Goal: Information Seeking & Learning: Understand process/instructions

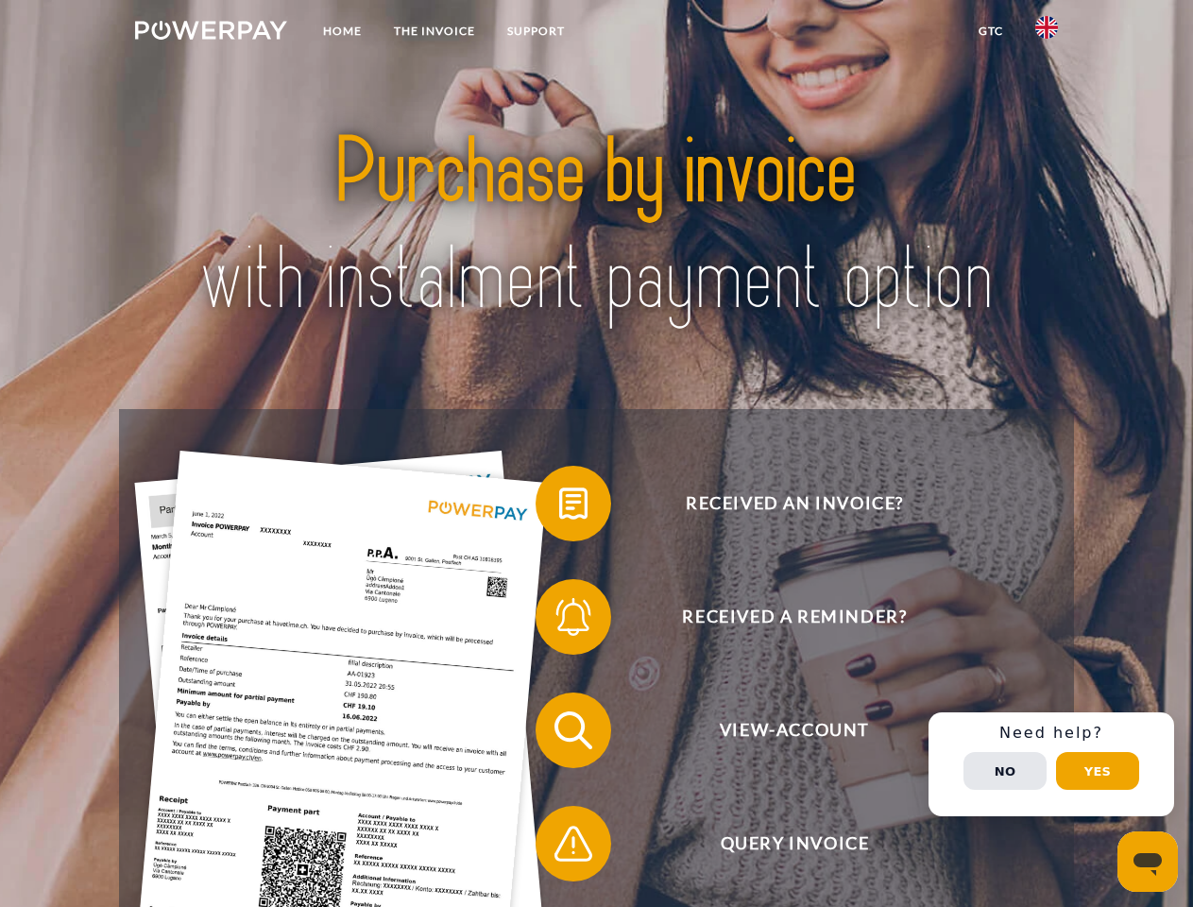
click at [211, 33] on img at bounding box center [211, 30] width 152 height 19
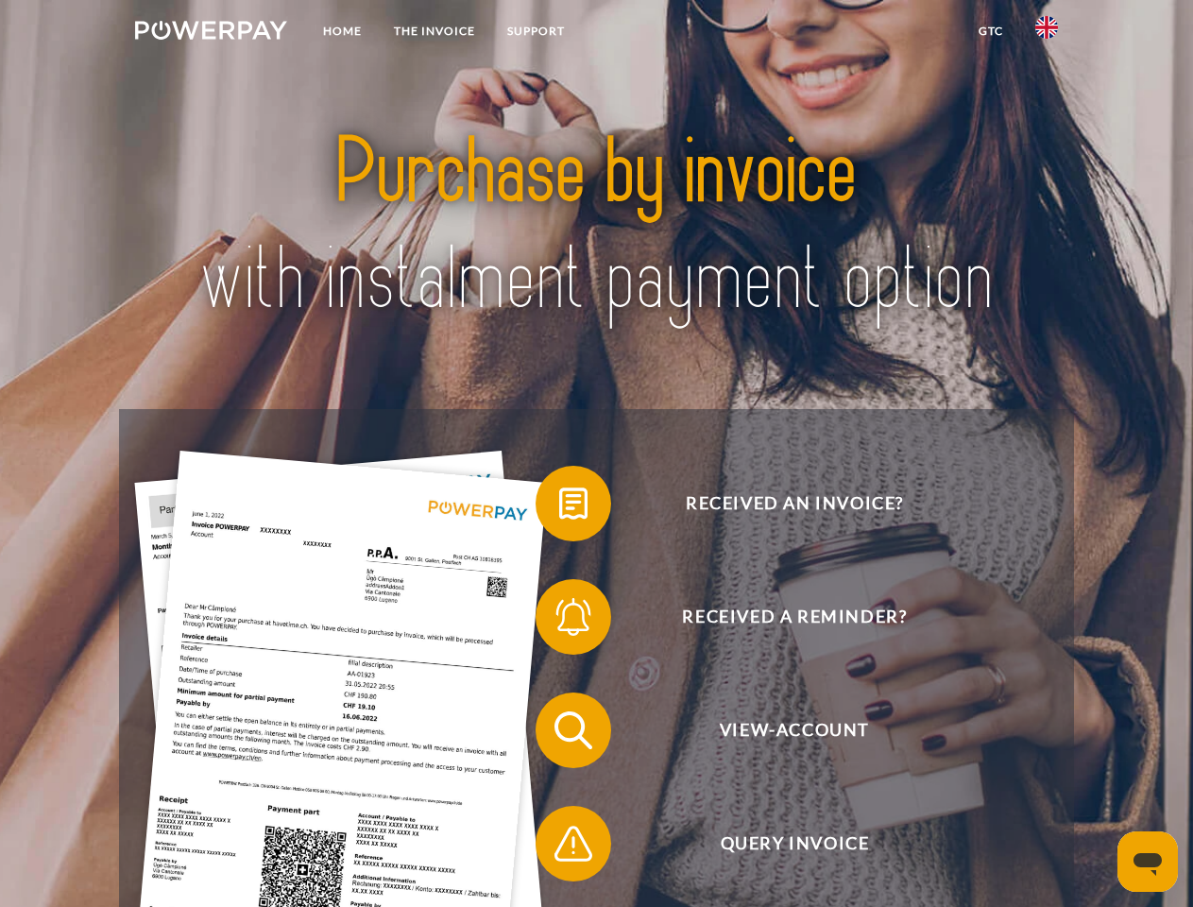
click at [1047, 33] on img at bounding box center [1046, 27] width 23 height 23
click at [990, 31] on link "GTC" at bounding box center [991, 31] width 57 height 34
click at [559, 507] on span at bounding box center [545, 503] width 94 height 94
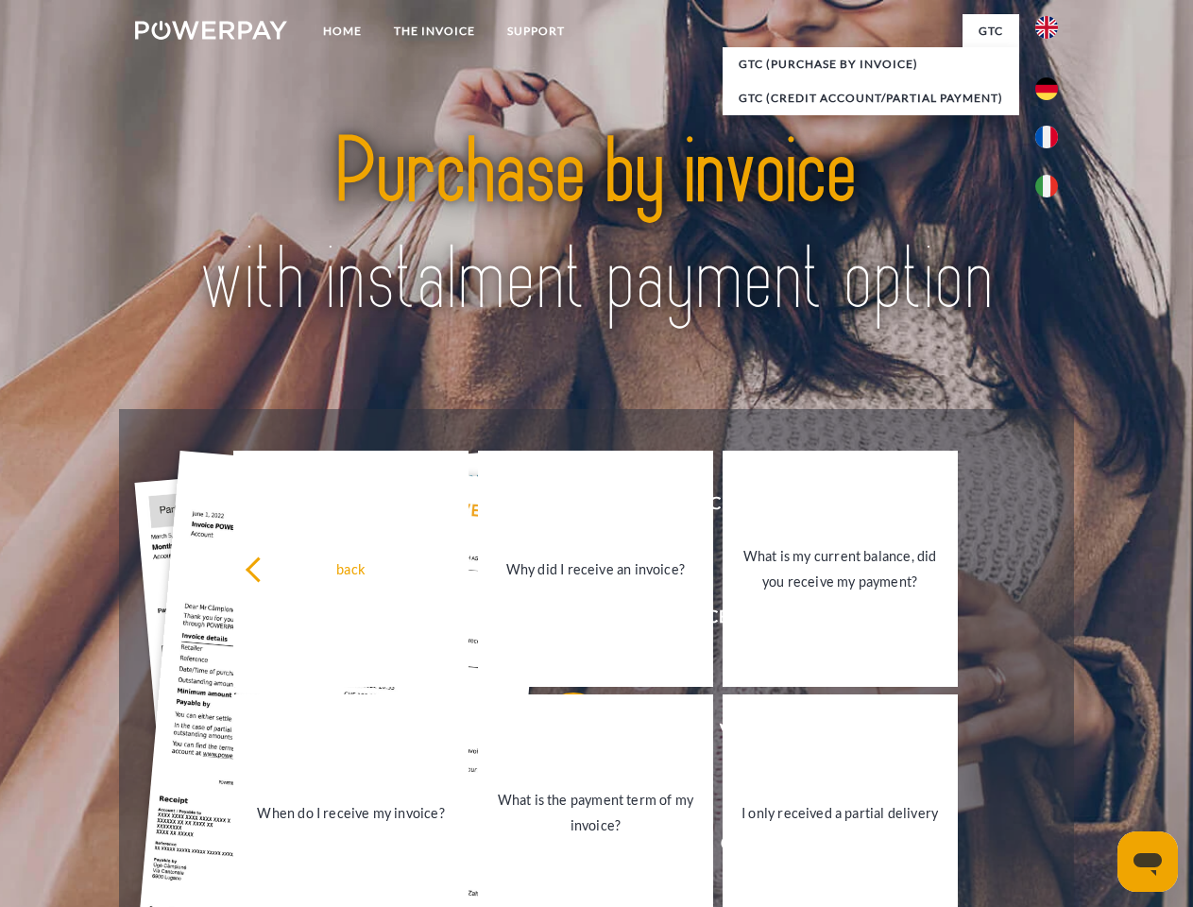
click at [559, 734] on link "What is the payment term of my invoice?" at bounding box center [595, 812] width 235 height 236
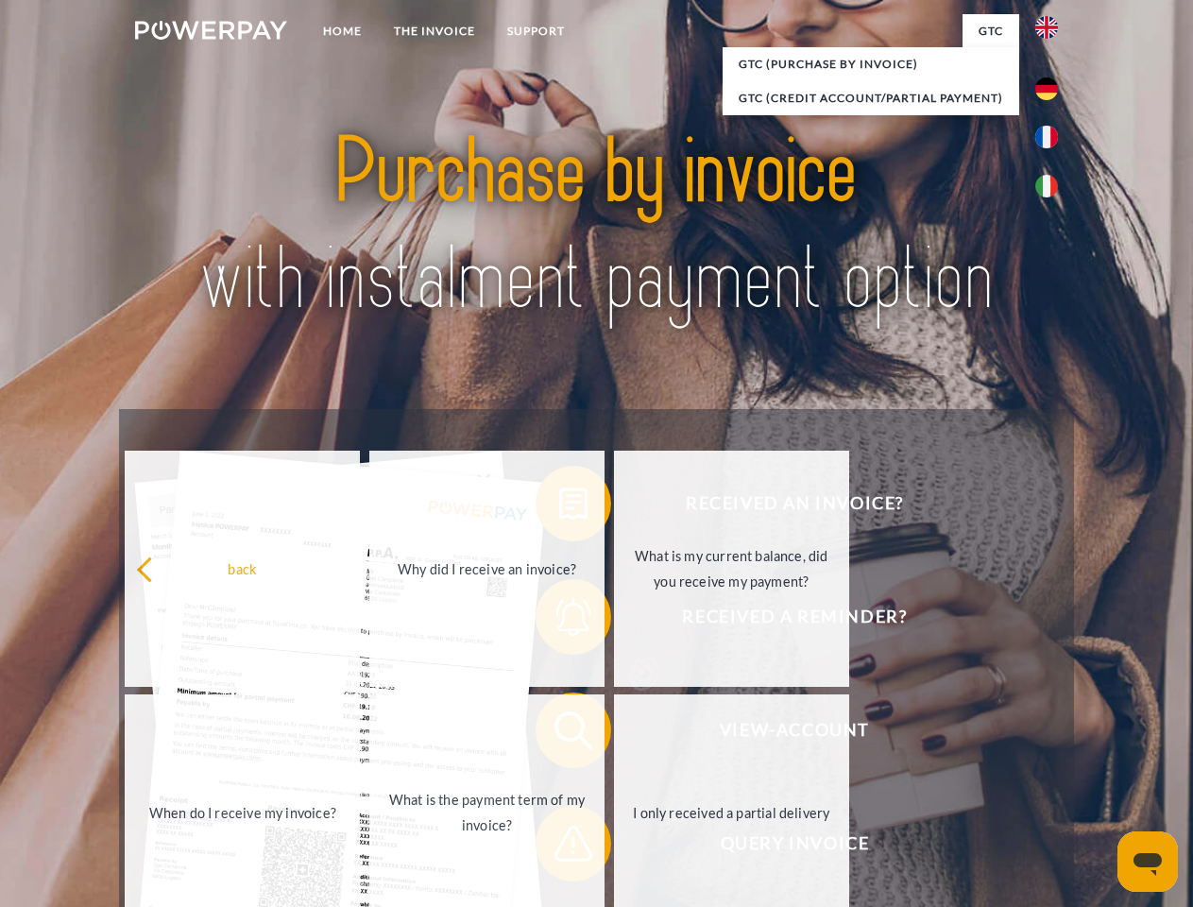
click at [559, 847] on span at bounding box center [545, 843] width 94 height 94
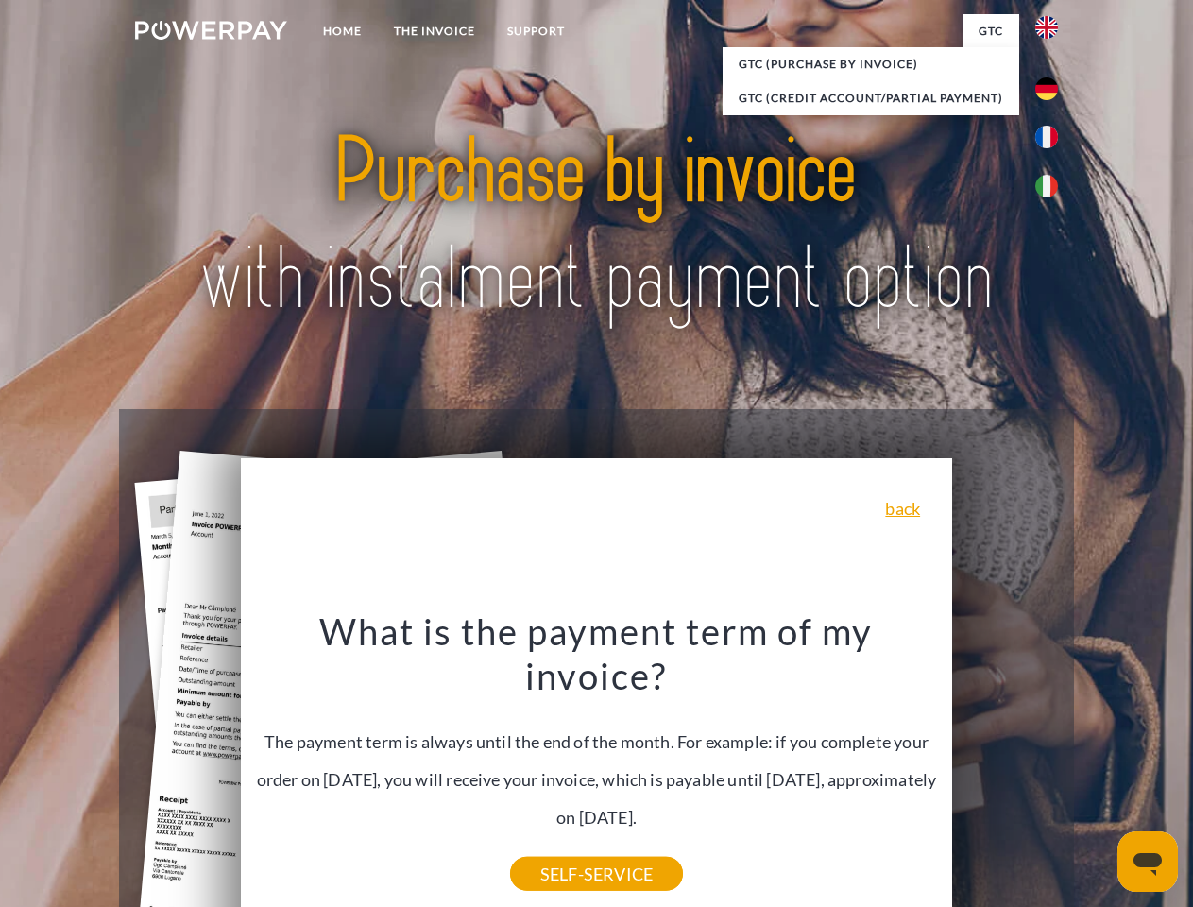
click at [1051, 764] on div "Received an invoice? Received a reminder? View-Account Query Invoice" at bounding box center [596, 787] width 954 height 756
click at [1005, 768] on span "View-Account" at bounding box center [794, 730] width 463 height 76
click at [1098, 771] on header "Home THE INVOICE Support" at bounding box center [596, 652] width 1193 height 1304
